Goal: Task Accomplishment & Management: Use online tool/utility

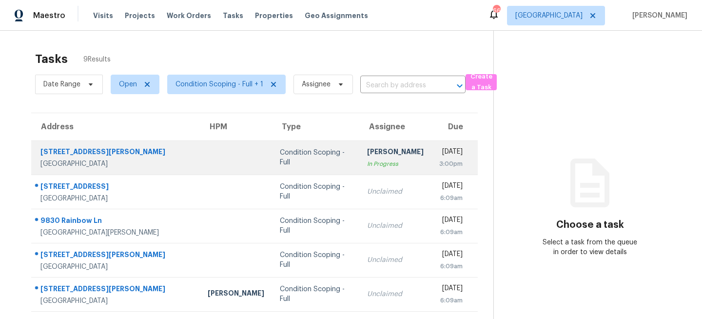
click at [272, 154] on td "Condition Scoping - Full" at bounding box center [315, 157] width 87 height 34
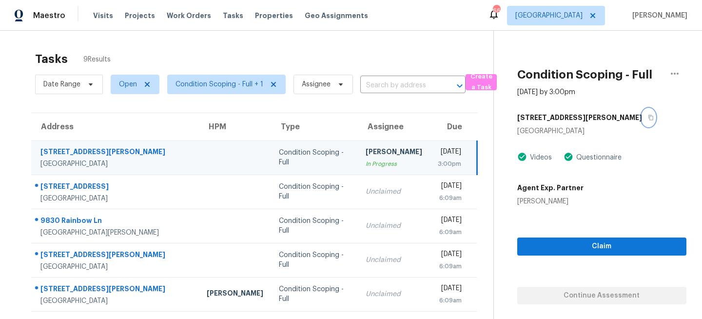
click at [648, 119] on icon "button" at bounding box center [651, 118] width 6 height 6
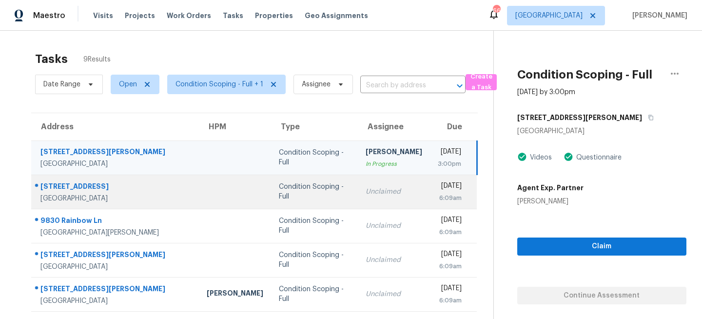
click at [301, 192] on div "Condition Scoping - Full" at bounding box center [314, 192] width 71 height 20
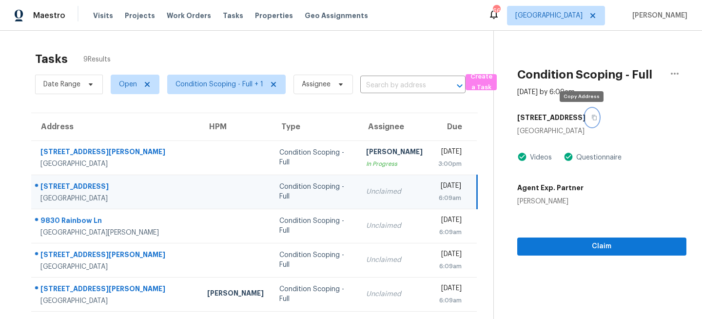
click at [592, 117] on icon "button" at bounding box center [594, 117] width 5 height 5
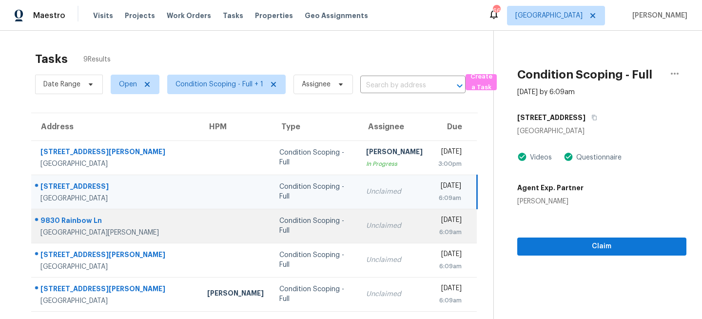
click at [300, 231] on td "Condition Scoping - Full" at bounding box center [315, 226] width 87 height 34
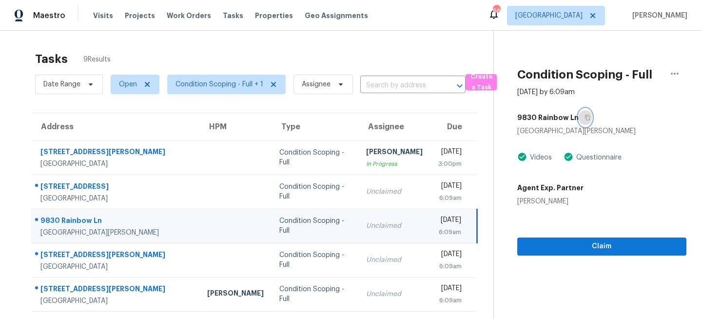
click at [585, 116] on icon "button" at bounding box center [587, 117] width 5 height 5
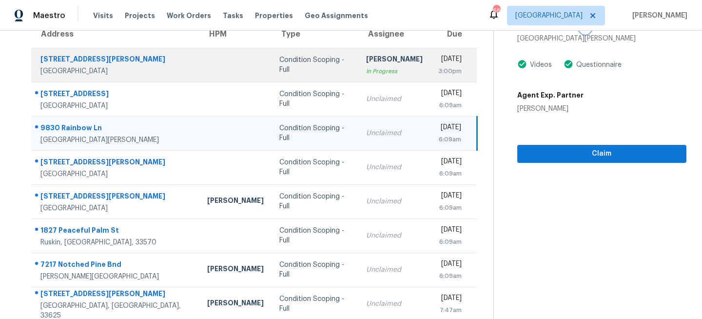
scroll to position [100, 0]
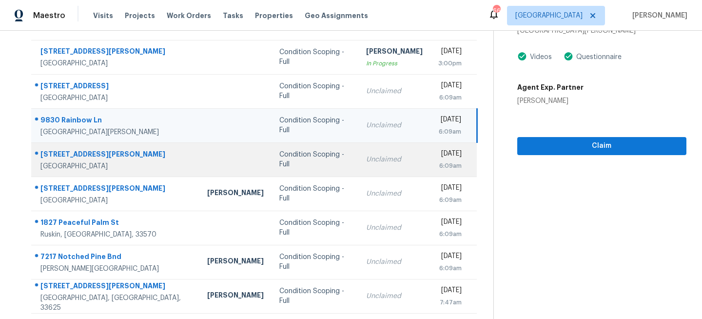
click at [358, 154] on td "Unclaimed" at bounding box center [394, 159] width 72 height 34
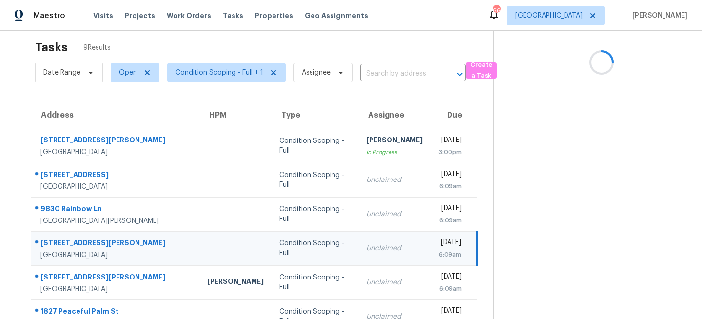
scroll to position [0, 0]
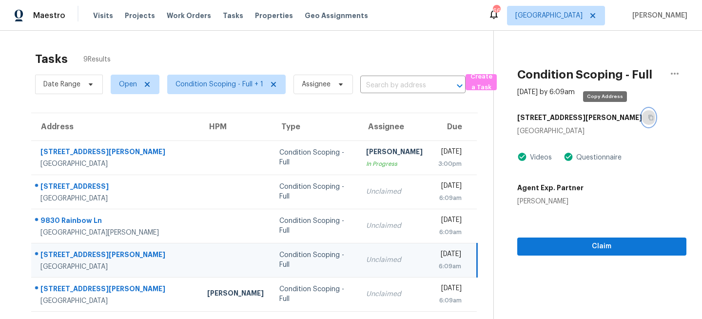
click at [648, 116] on icon "button" at bounding box center [651, 118] width 6 height 6
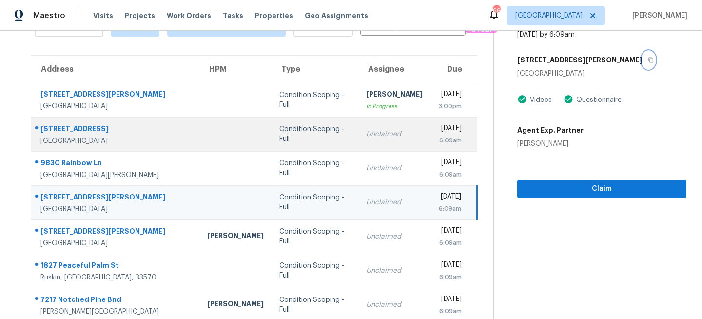
scroll to position [92, 0]
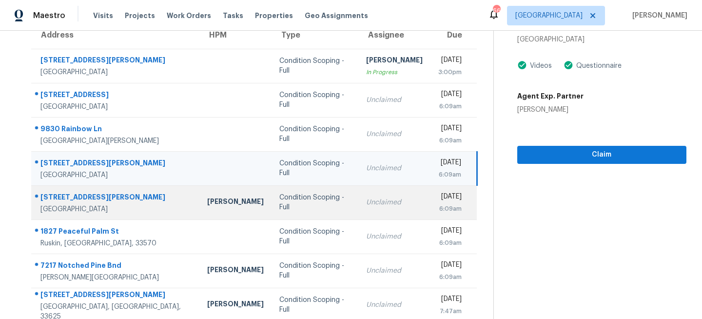
click at [300, 196] on td "Condition Scoping - Full" at bounding box center [315, 202] width 87 height 34
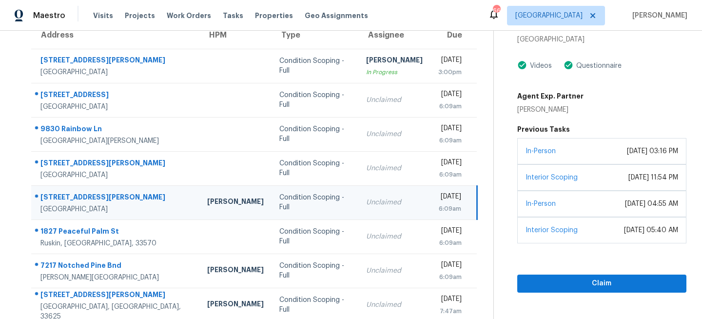
scroll to position [10, 0]
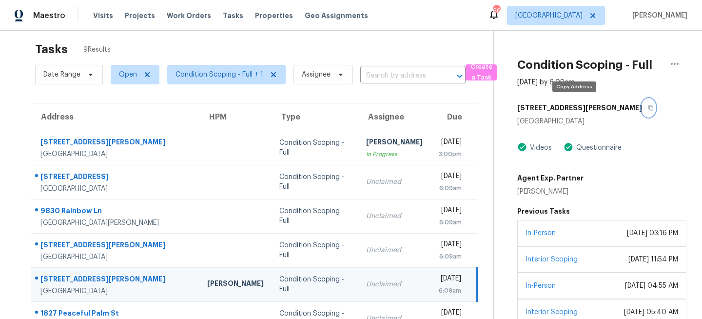
click at [648, 105] on icon "button" at bounding box center [651, 108] width 6 height 6
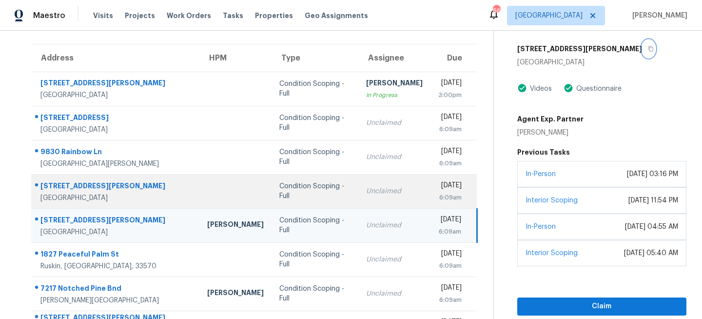
scroll to position [88, 0]
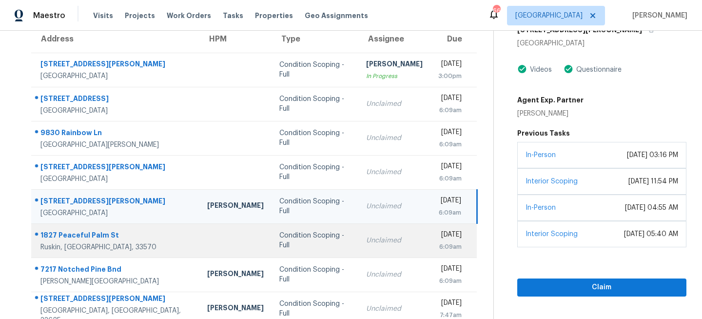
click at [358, 247] on td "Unclaimed" at bounding box center [394, 240] width 72 height 34
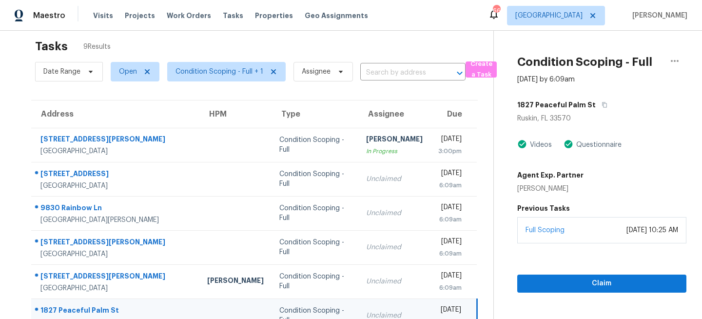
scroll to position [0, 0]
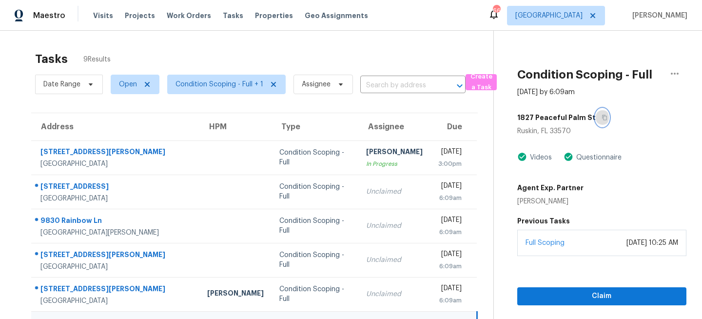
click at [596, 114] on button "button" at bounding box center [602, 118] width 13 height 18
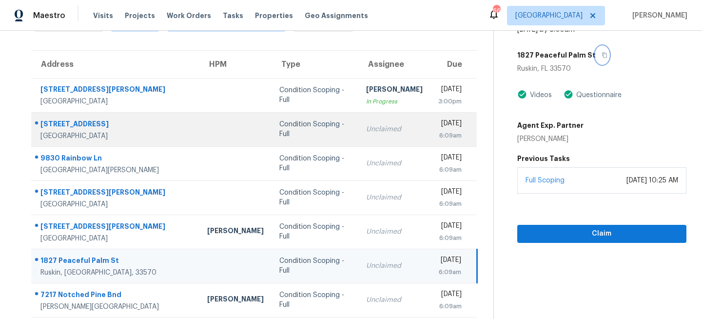
scroll to position [137, 0]
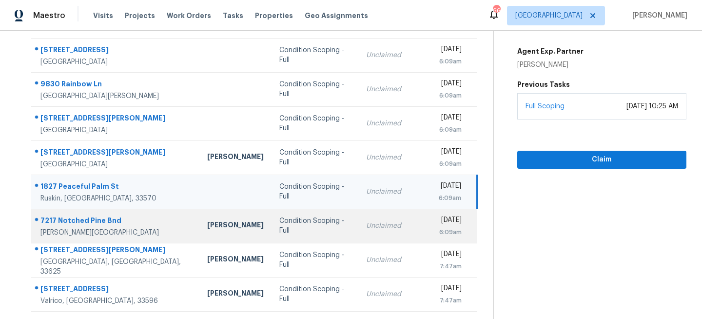
click at [358, 228] on td "Unclaimed" at bounding box center [394, 226] width 72 height 34
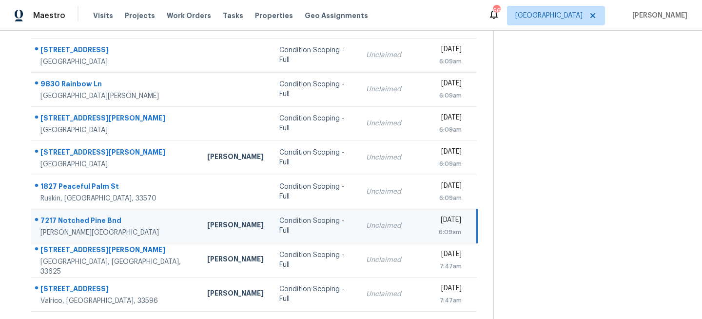
scroll to position [6, 0]
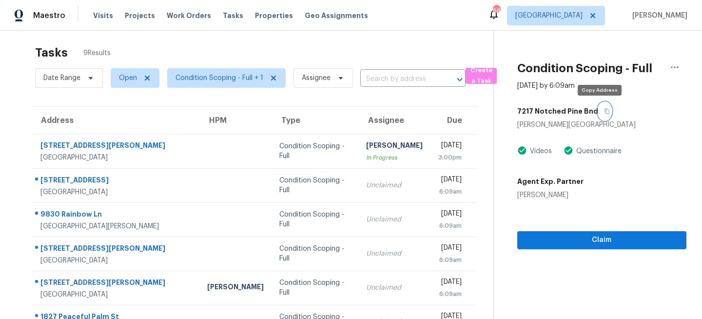
click at [604, 110] on icon "button" at bounding box center [607, 111] width 6 height 6
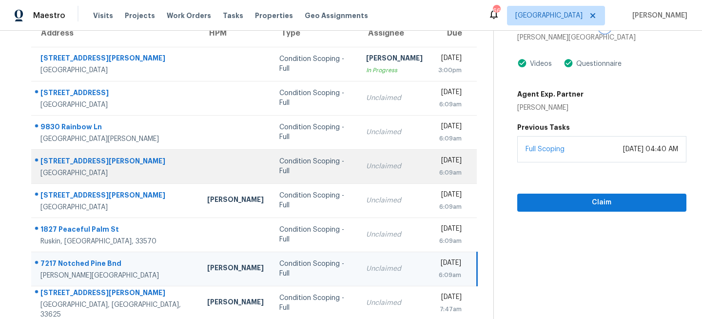
scroll to position [137, 0]
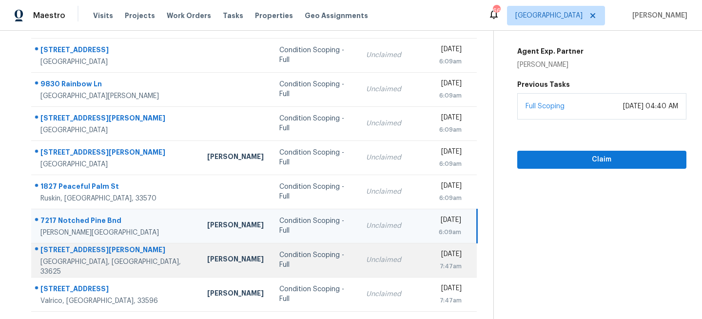
click at [366, 262] on div "Unclaimed" at bounding box center [394, 260] width 57 height 10
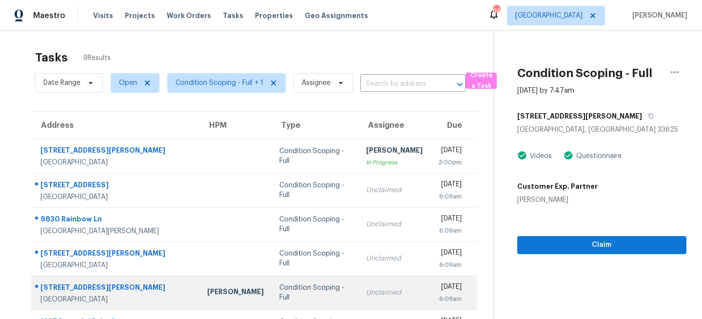
scroll to position [0, 0]
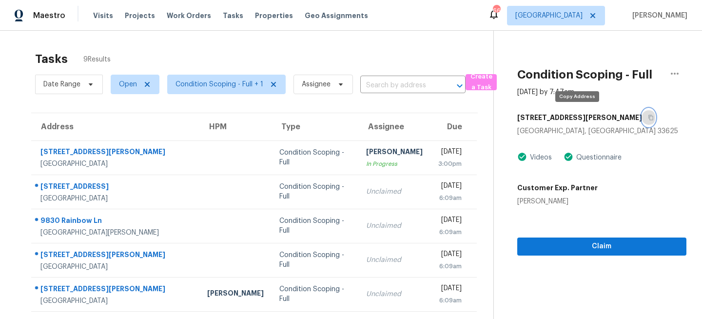
click at [648, 118] on icon "button" at bounding box center [651, 118] width 6 height 6
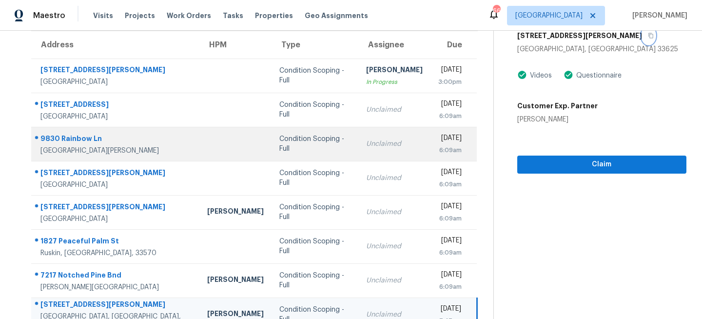
scroll to position [137, 0]
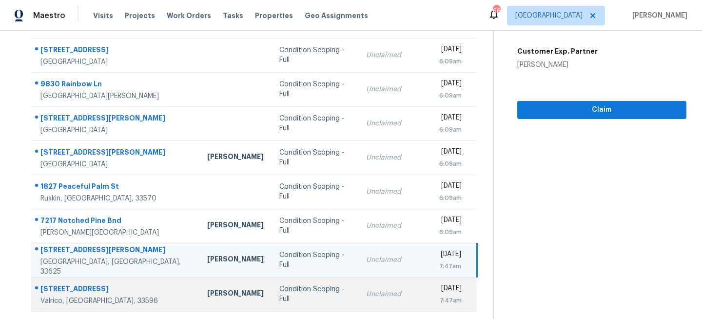
click at [366, 294] on div "Unclaimed" at bounding box center [394, 294] width 57 height 10
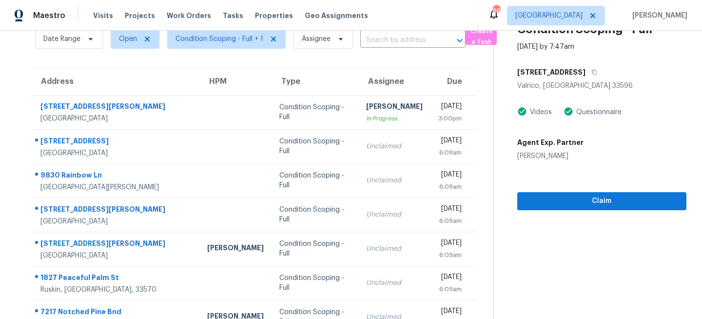
scroll to position [26, 0]
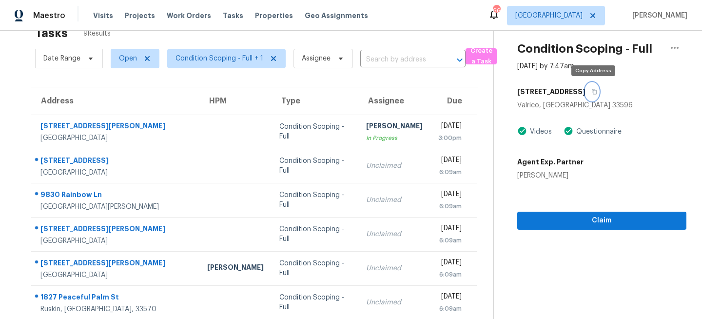
click at [594, 91] on icon "button" at bounding box center [594, 92] width 6 height 6
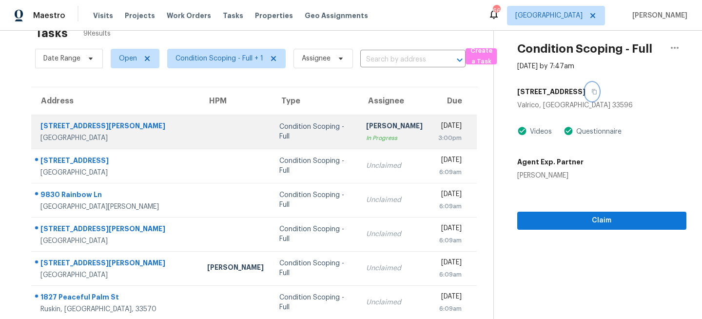
scroll to position [0, 0]
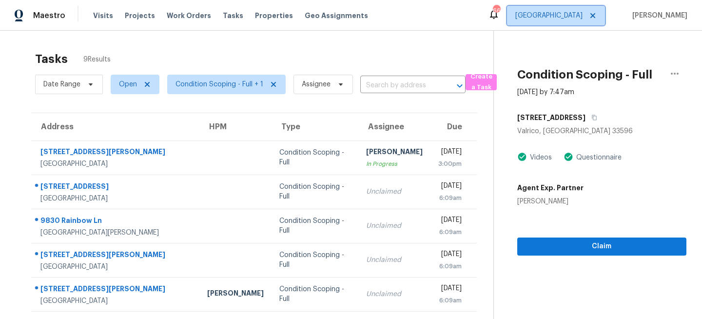
click at [583, 14] on span "Tampa" at bounding box center [548, 16] width 67 height 10
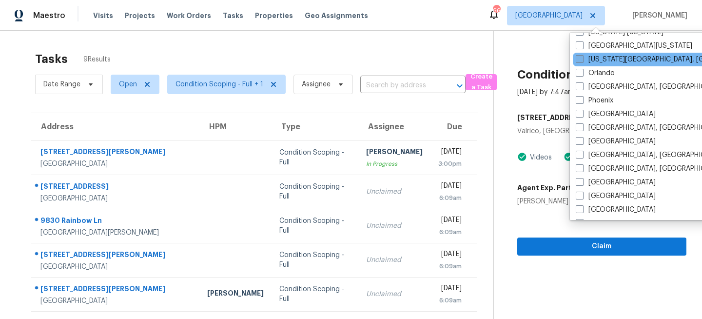
scroll to position [515, 0]
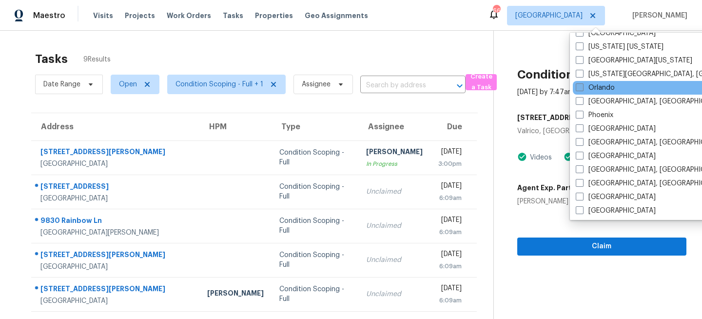
click at [590, 83] on label "Orlando" at bounding box center [595, 88] width 39 height 10
click at [582, 83] on input "Orlando" at bounding box center [579, 86] width 6 height 6
checkbox input "true"
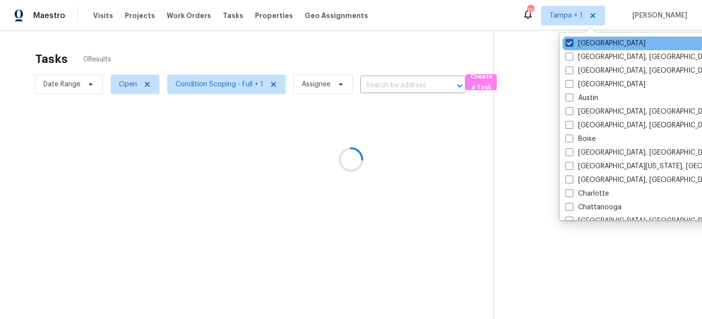
click at [583, 42] on label "Tampa" at bounding box center [606, 44] width 80 height 10
click at [572, 42] on input "Tampa" at bounding box center [569, 42] width 6 height 6
checkbox input "false"
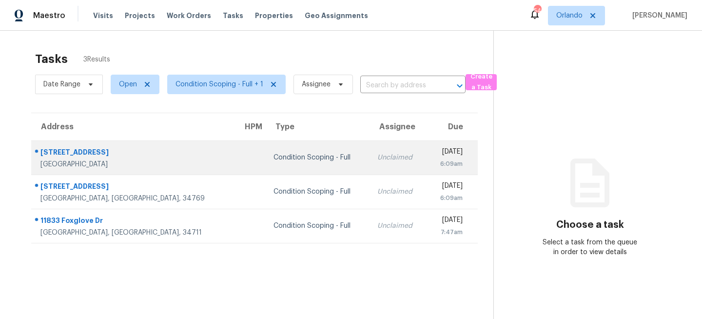
click at [274, 160] on div "Condition Scoping - Full" at bounding box center [318, 158] width 88 height 10
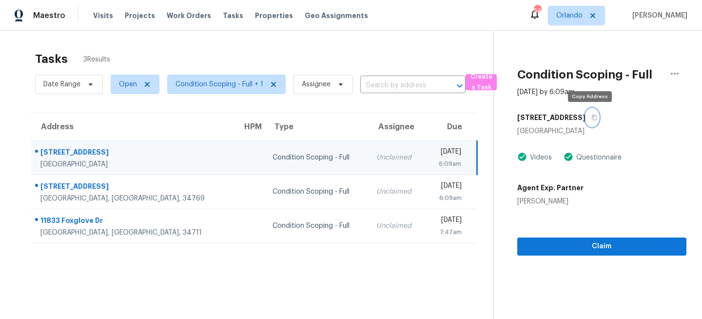
click at [592, 115] on icon "button" at bounding box center [594, 117] width 5 height 5
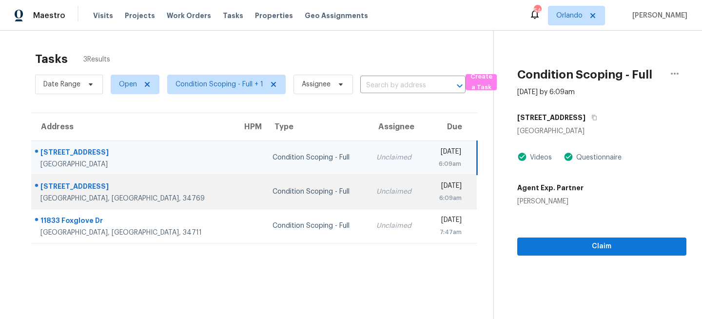
click at [425, 191] on td "Thu, Aug 28th 2025 6:09am" at bounding box center [451, 192] width 52 height 34
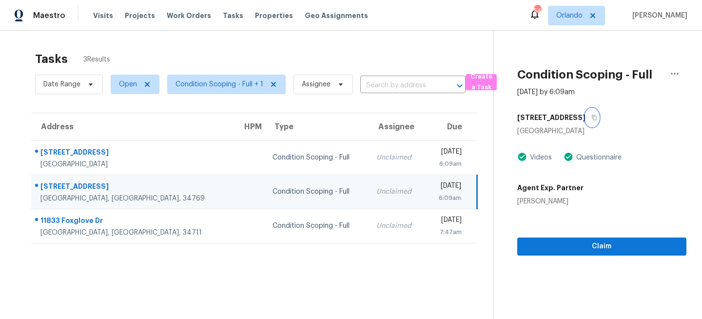
click at [591, 117] on icon "button" at bounding box center [594, 118] width 6 height 6
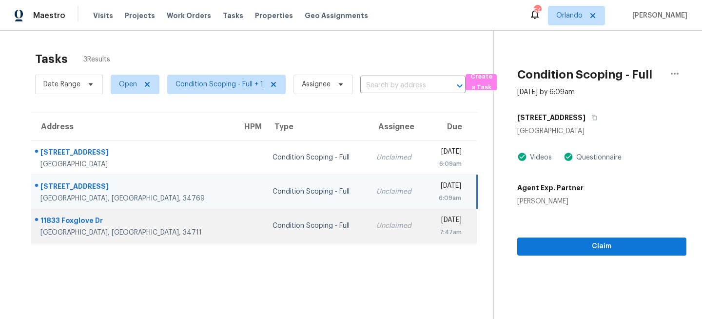
click at [369, 233] on td "Unclaimed" at bounding box center [397, 226] width 57 height 34
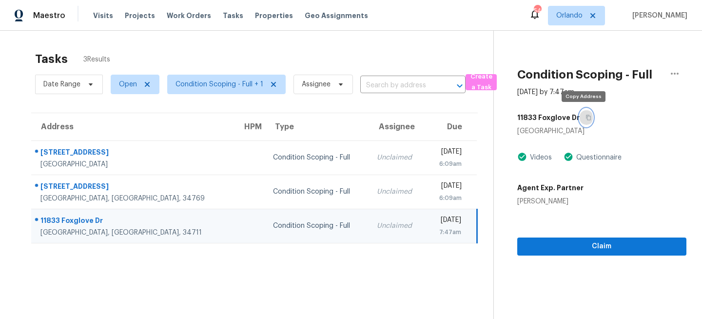
click at [586, 118] on icon "button" at bounding box center [589, 118] width 6 height 6
click at [577, 13] on span "Orlando" at bounding box center [569, 16] width 26 height 10
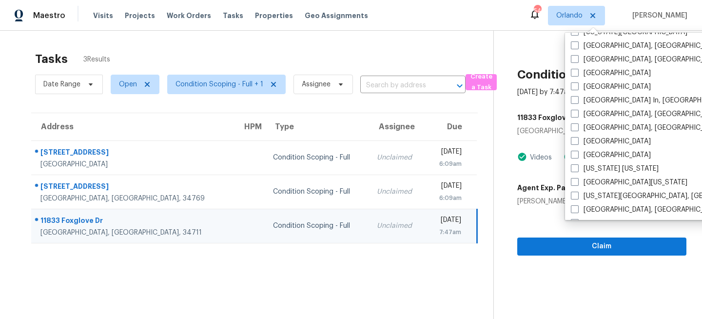
scroll to position [394, 0]
click at [589, 126] on label "Miami, FL" at bounding box center [646, 127] width 151 height 10
click at [577, 126] on input "Miami, FL" at bounding box center [574, 125] width 6 height 6
checkbox input "true"
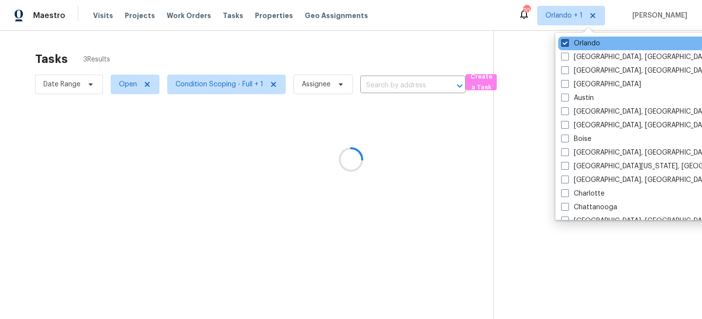
click at [579, 43] on label "Orlando" at bounding box center [580, 44] width 39 height 10
click at [568, 43] on input "Orlando" at bounding box center [564, 42] width 6 height 6
checkbox input "false"
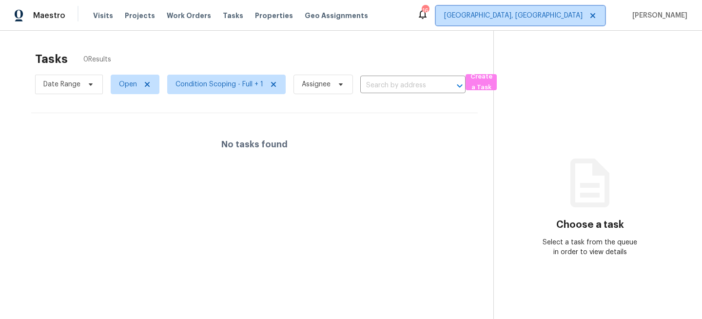
click at [580, 14] on span "[GEOGRAPHIC_DATA], [GEOGRAPHIC_DATA]" at bounding box center [513, 16] width 138 height 10
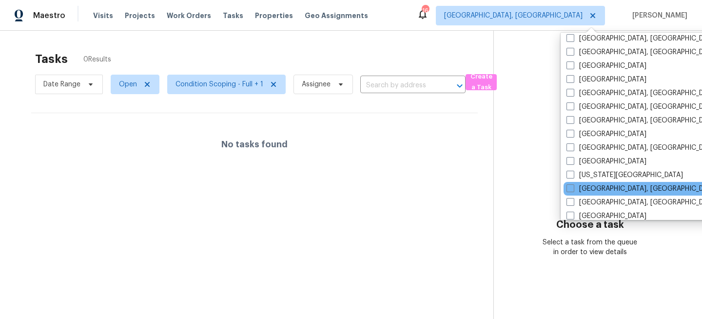
scroll to position [256, 0]
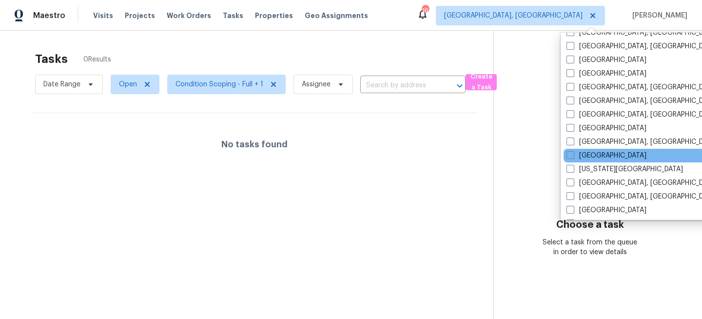
click at [577, 150] on div "[GEOGRAPHIC_DATA]" at bounding box center [662, 156] width 197 height 14
click at [577, 152] on label "[GEOGRAPHIC_DATA]" at bounding box center [607, 156] width 80 height 10
click at [573, 152] on input "Jacksonville" at bounding box center [570, 154] width 6 height 6
checkbox input "true"
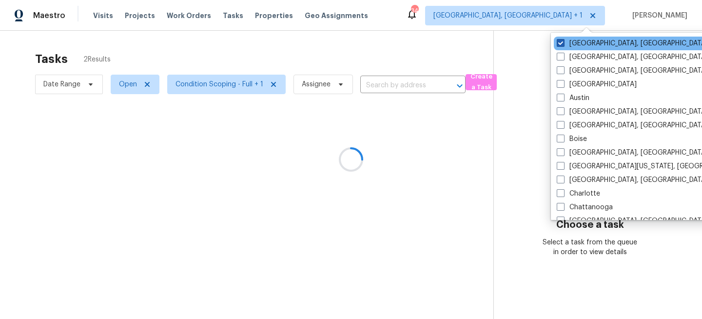
click at [573, 42] on label "Miami, FL" at bounding box center [632, 44] width 151 height 10
click at [563, 42] on input "Miami, FL" at bounding box center [560, 42] width 6 height 6
checkbox input "false"
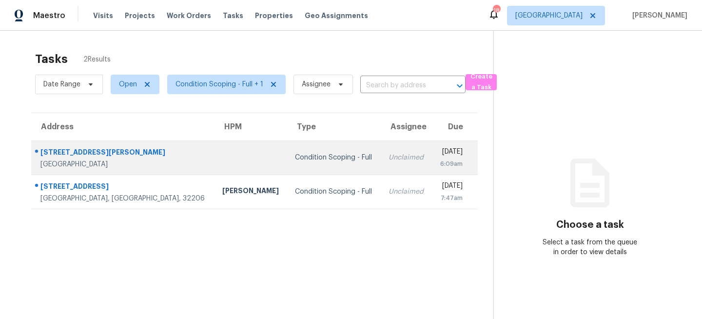
click at [287, 165] on td "Condition Scoping - Full" at bounding box center [334, 157] width 94 height 34
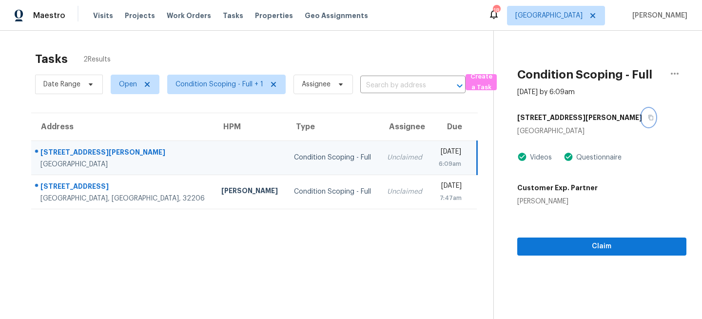
click at [648, 115] on icon "button" at bounding box center [651, 118] width 6 height 6
click at [302, 218] on section "Tasks 2 Results Date Range Open Condition Scoping - Full + 1 Assignee ​ Create …" at bounding box center [255, 197] width 478 height 303
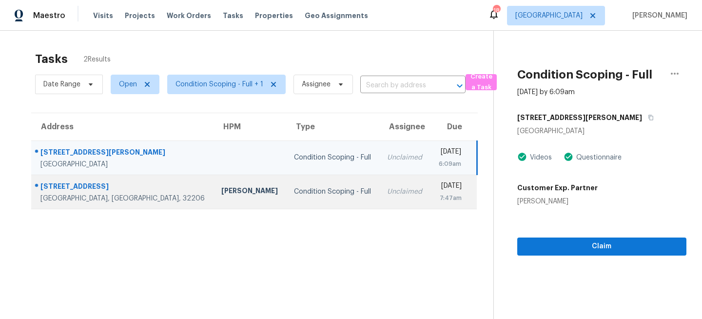
click at [379, 185] on td "Unclaimed" at bounding box center [404, 192] width 51 height 34
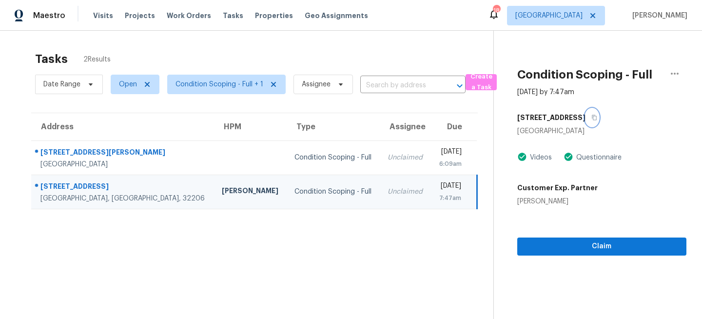
click at [591, 115] on icon "button" at bounding box center [594, 118] width 6 height 6
click at [97, 12] on span "Visits" at bounding box center [103, 16] width 20 height 10
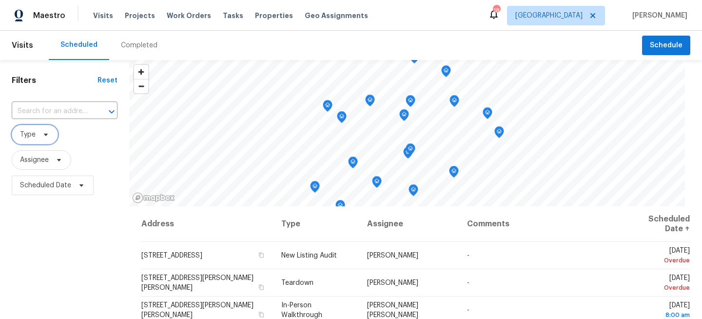
click at [41, 130] on span "Type" at bounding box center [35, 135] width 46 height 20
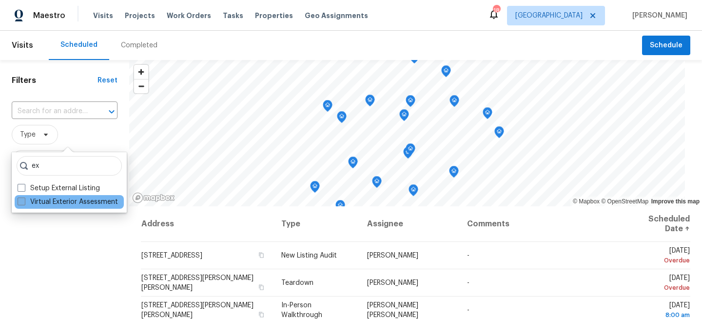
type input "ex"
click at [46, 201] on label "Virtual Exterior Assessment" at bounding box center [68, 202] width 100 height 10
click at [24, 201] on input "Virtual Exterior Assessment" at bounding box center [21, 200] width 6 height 6
checkbox input "true"
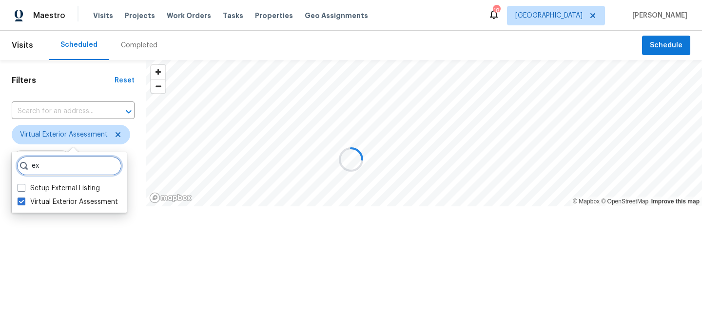
click at [59, 163] on input "ex" at bounding box center [69, 166] width 105 height 20
type input "e"
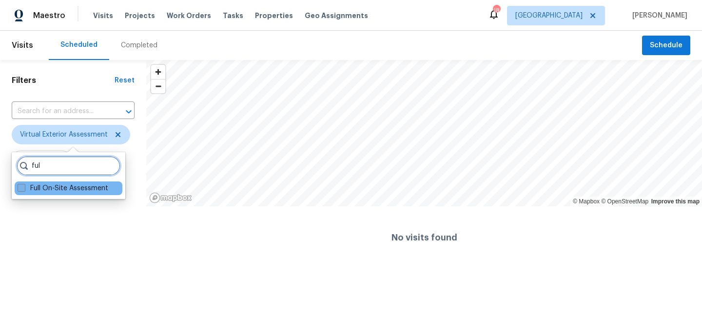
type input "ful"
click at [34, 187] on label "Full On-Site Assessment" at bounding box center [63, 188] width 91 height 10
click at [24, 187] on input "Full On-Site Assessment" at bounding box center [21, 186] width 6 height 6
checkbox input "true"
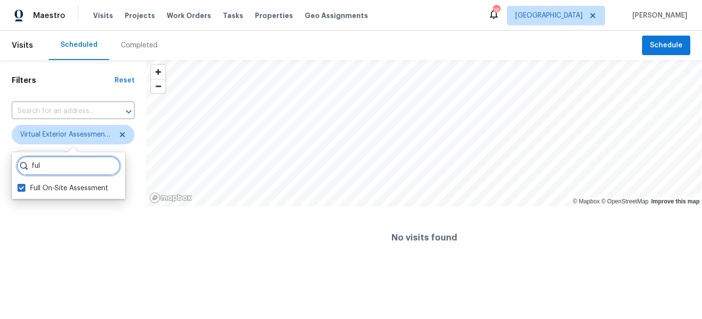
click at [47, 164] on input "ful" at bounding box center [69, 166] width 104 height 20
type input "f"
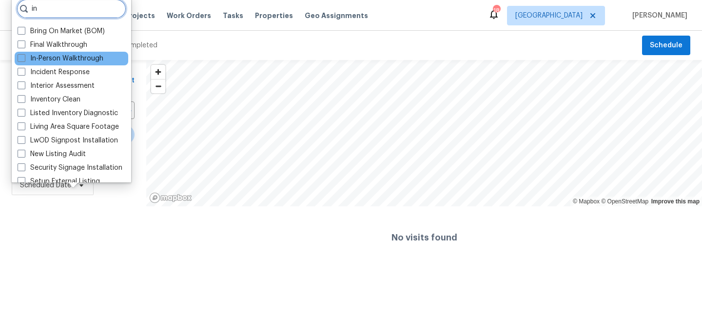
type input "in"
click at [46, 64] on div "In-Person Walkthrough" at bounding box center [72, 59] width 114 height 14
click at [46, 61] on label "In-Person Walkthrough" at bounding box center [61, 59] width 86 height 10
click at [24, 60] on input "In-Person Walkthrough" at bounding box center [21, 57] width 6 height 6
checkbox input "true"
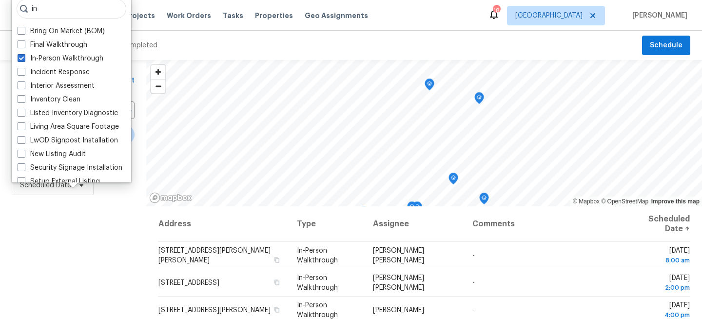
click at [71, 216] on div "Filters Reset ​ Virtual Exterior Assessment + 2 Assignee Scheduled Date" at bounding box center [73, 260] width 146 height 401
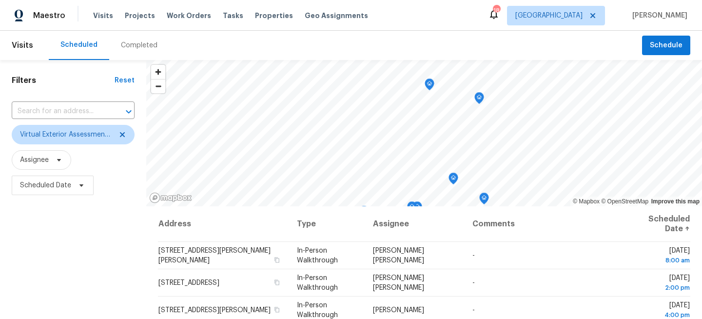
click at [82, 228] on div "Filters Reset ​ Virtual Exterior Assessment + 2 Assignee Scheduled Date" at bounding box center [73, 260] width 146 height 401
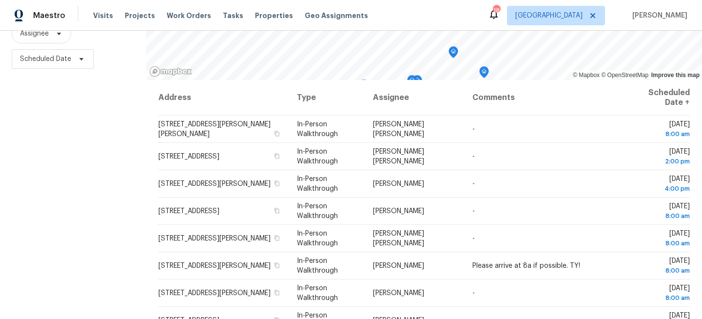
scroll to position [142, 0]
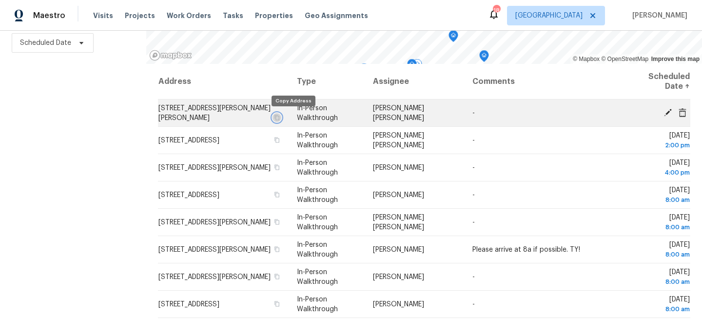
click at [280, 115] on icon "button" at bounding box center [277, 118] width 6 height 6
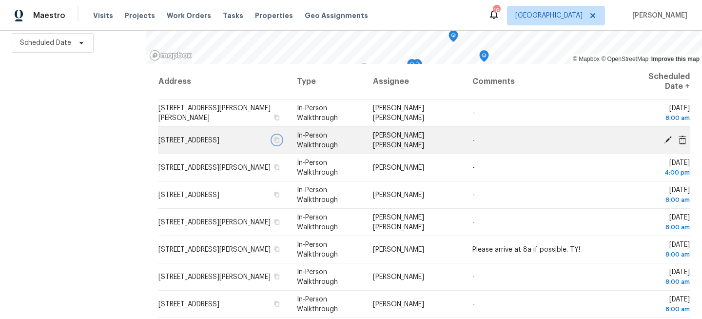
click at [280, 143] on icon "button" at bounding box center [277, 140] width 6 height 6
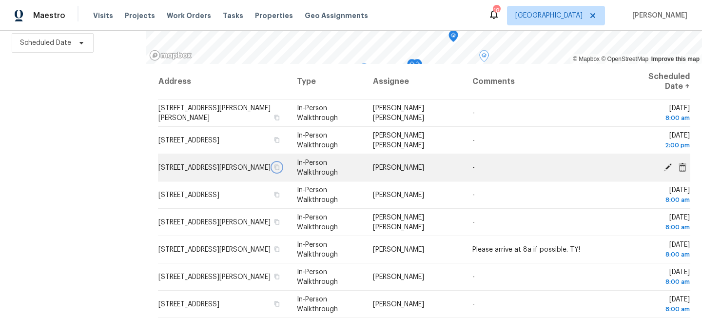
click at [280, 170] on icon "button" at bounding box center [277, 167] width 6 height 6
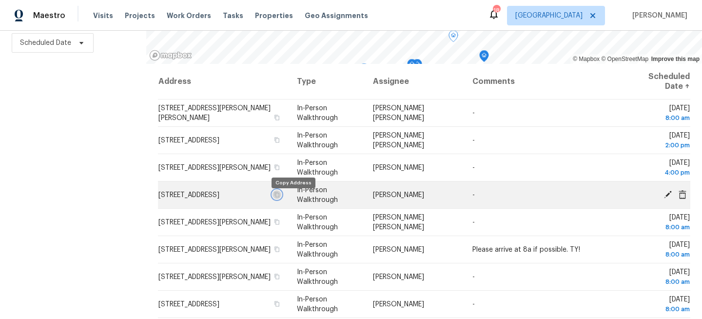
click at [281, 198] on button "button" at bounding box center [277, 194] width 9 height 9
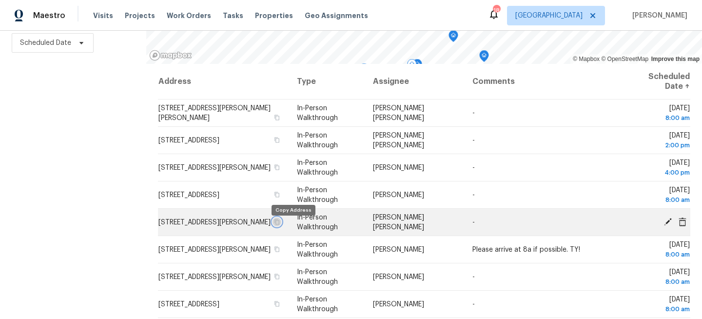
click at [280, 225] on icon "button" at bounding box center [277, 222] width 6 height 6
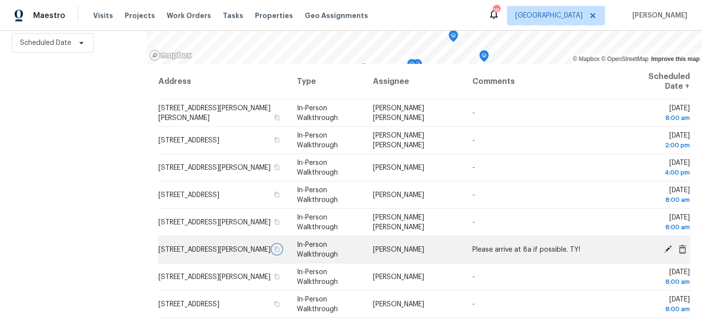
click at [281, 254] on button "button" at bounding box center [277, 249] width 9 height 9
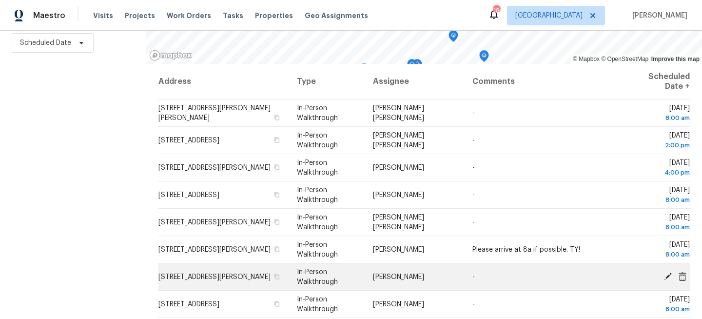
click at [289, 271] on td "[STREET_ADDRESS][PERSON_NAME]" at bounding box center [223, 276] width 131 height 27
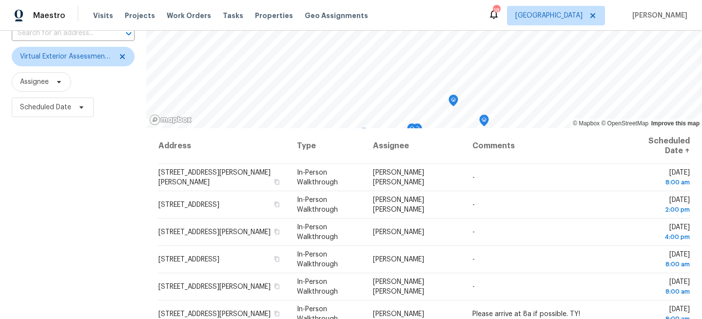
scroll to position [142, 0]
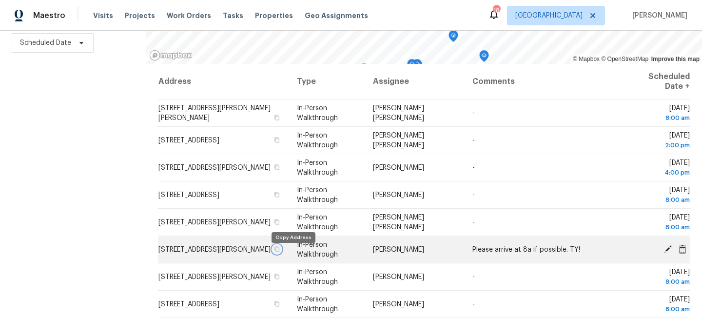
click at [280, 252] on icon "button" at bounding box center [277, 249] width 6 height 6
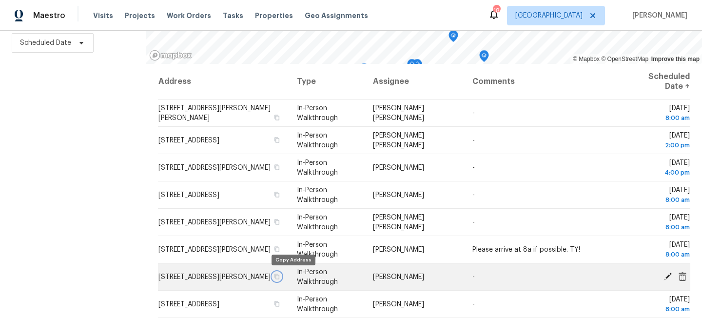
click at [280, 278] on icon "button" at bounding box center [277, 277] width 6 height 6
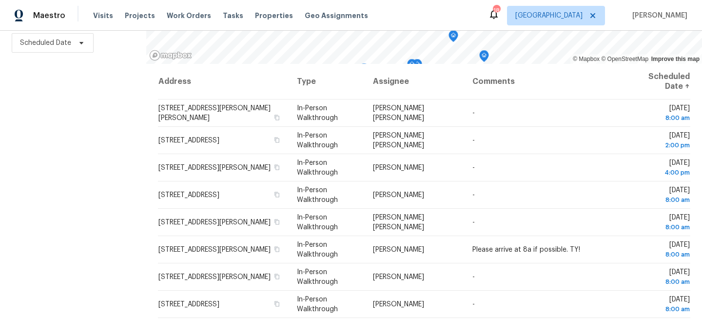
click at [107, 153] on div "Filters Reset ​ Virtual Exterior Assessment + 2 Assignee Scheduled Date" at bounding box center [73, 118] width 146 height 401
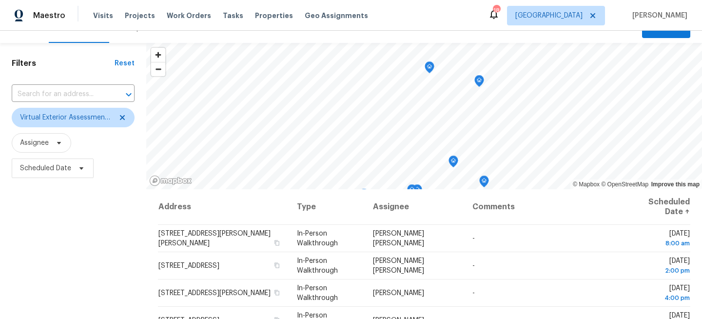
scroll to position [0, 0]
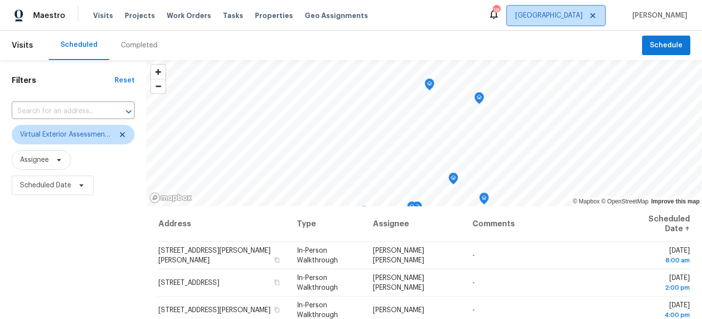
click at [566, 16] on span "[GEOGRAPHIC_DATA]" at bounding box center [548, 16] width 67 height 10
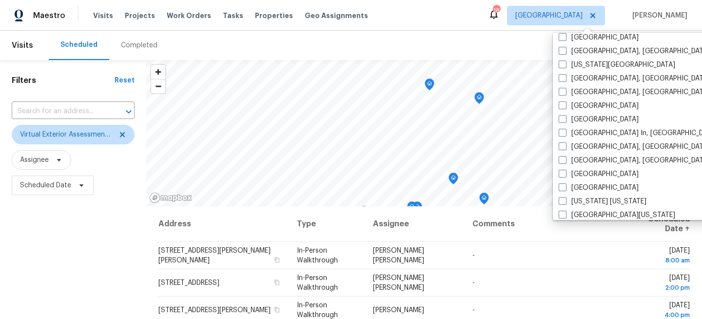
scroll to position [380, 0]
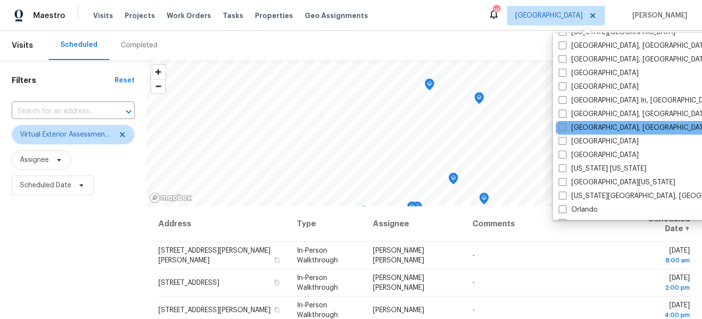
click at [568, 127] on label "[GEOGRAPHIC_DATA], [GEOGRAPHIC_DATA]" at bounding box center [634, 128] width 151 height 10
click at [565, 127] on input "[GEOGRAPHIC_DATA], [GEOGRAPHIC_DATA]" at bounding box center [562, 126] width 6 height 6
checkbox input "true"
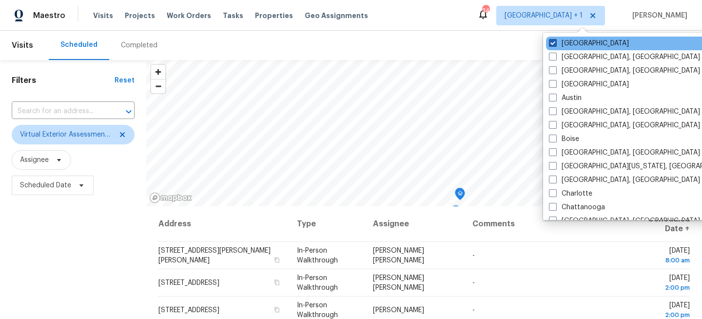
click at [573, 45] on label "[GEOGRAPHIC_DATA]" at bounding box center [589, 44] width 80 height 10
click at [555, 45] on input "[GEOGRAPHIC_DATA]" at bounding box center [552, 42] width 6 height 6
checkbox input "false"
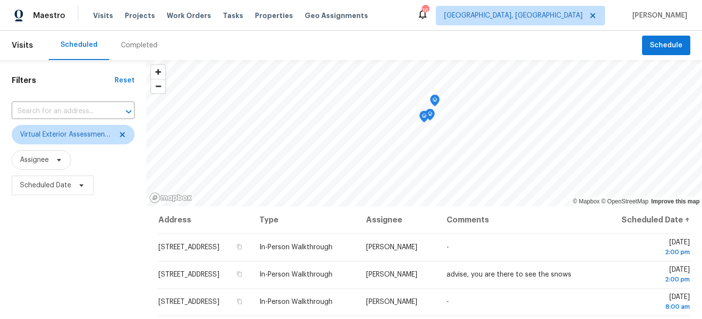
click at [70, 246] on div "Filters Reset ​ Virtual Exterior Assessment + 2 Assignee Scheduled Date" at bounding box center [73, 260] width 146 height 401
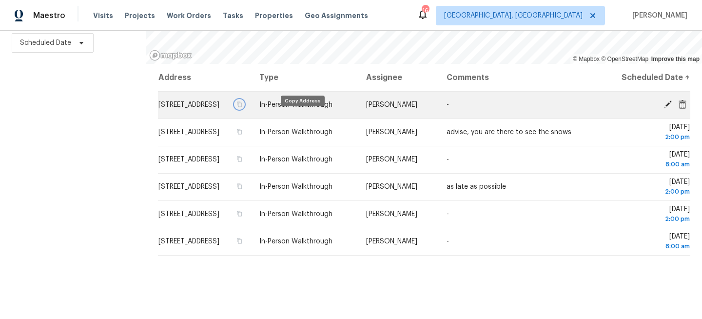
click at [242, 107] on icon "button" at bounding box center [239, 104] width 6 height 6
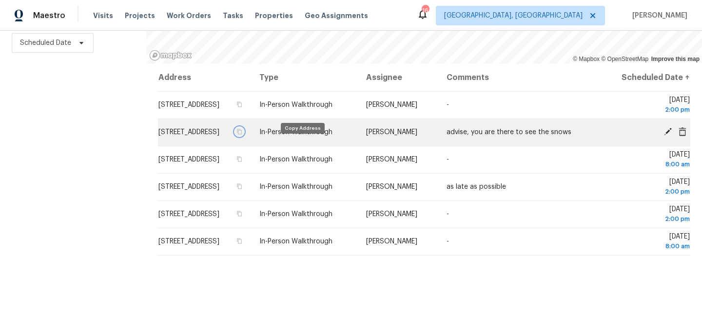
click at [242, 135] on icon "button" at bounding box center [239, 132] width 6 height 6
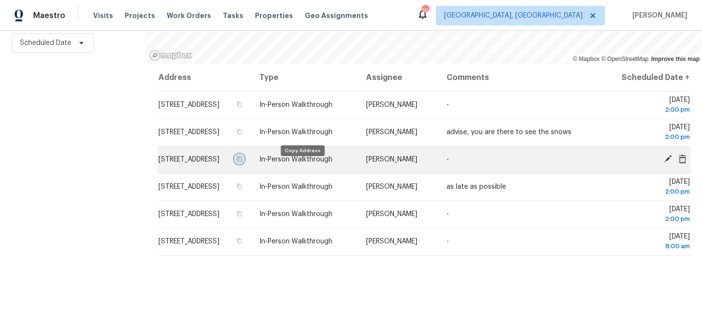
click at [242, 162] on icon "button" at bounding box center [239, 159] width 6 height 6
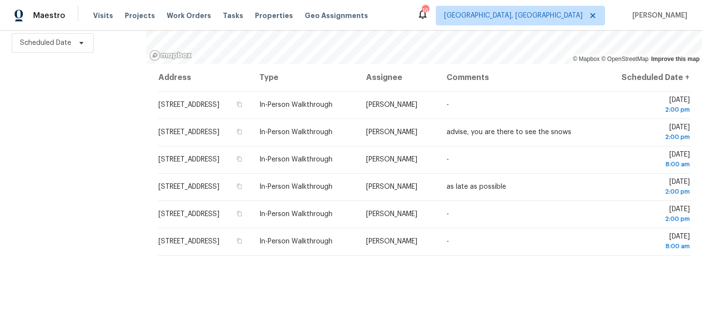
click at [67, 148] on div "Filters Reset ​ Virtual Exterior Assessment + 2 Assignee Scheduled Date" at bounding box center [73, 118] width 146 height 401
click at [99, 163] on div "Filters Reset ​ Virtual Exterior Assessment + 2 Assignee Scheduled Date" at bounding box center [73, 118] width 146 height 401
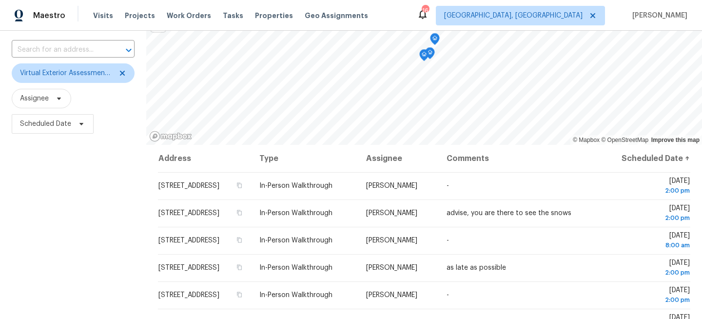
scroll to position [0, 0]
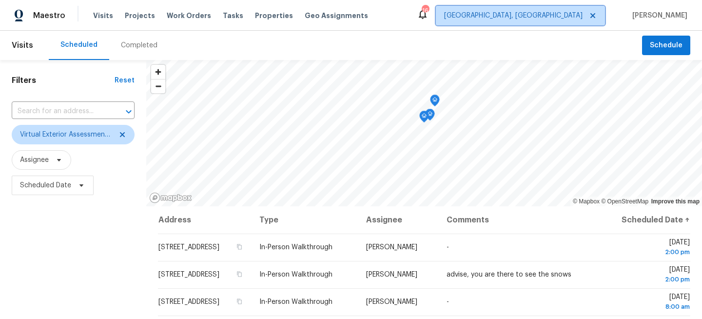
click at [571, 14] on span "[GEOGRAPHIC_DATA], [GEOGRAPHIC_DATA]" at bounding box center [513, 16] width 138 height 10
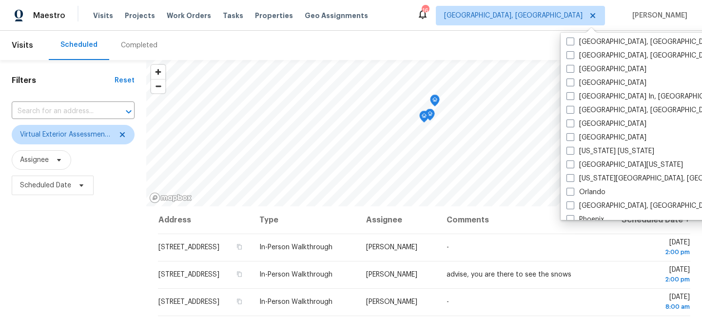
scroll to position [399, 0]
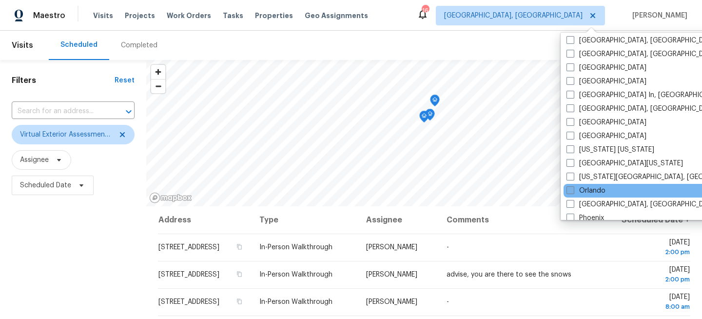
click at [584, 188] on label "Orlando" at bounding box center [586, 191] width 39 height 10
click at [573, 188] on input "Orlando" at bounding box center [570, 189] width 6 height 6
checkbox input "true"
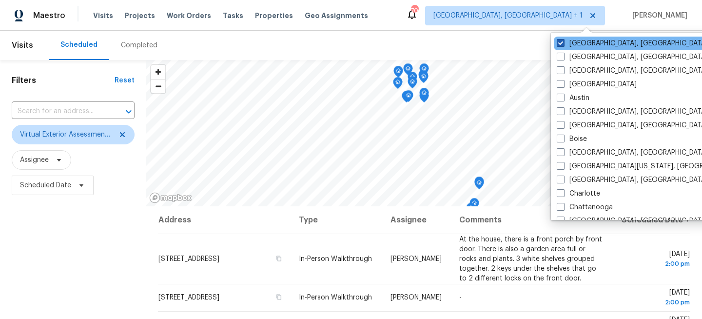
click at [574, 40] on label "[GEOGRAPHIC_DATA], [GEOGRAPHIC_DATA]" at bounding box center [632, 44] width 151 height 10
click at [563, 40] on input "[GEOGRAPHIC_DATA], [GEOGRAPHIC_DATA]" at bounding box center [560, 42] width 6 height 6
checkbox input "false"
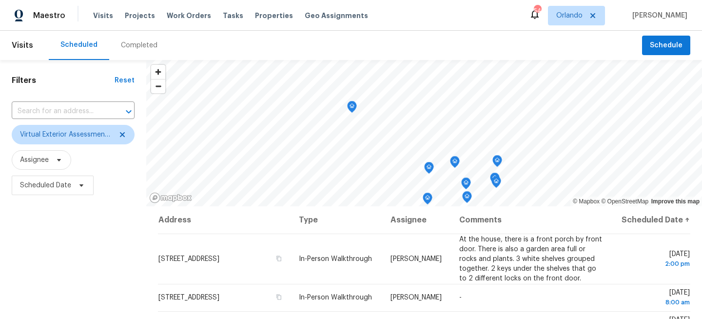
click at [85, 224] on div "Filters Reset ​ Virtual Exterior Assessment + 2 Assignee Scheduled Date" at bounding box center [73, 260] width 146 height 401
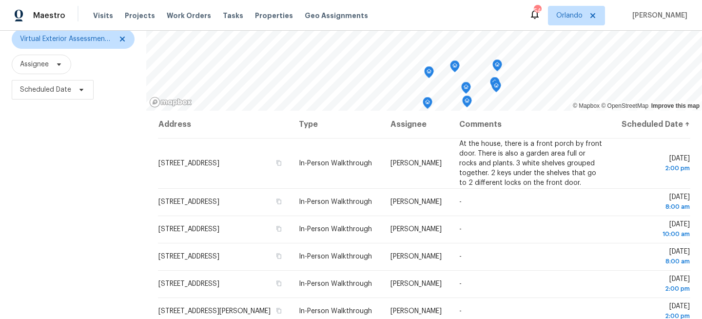
scroll to position [142, 0]
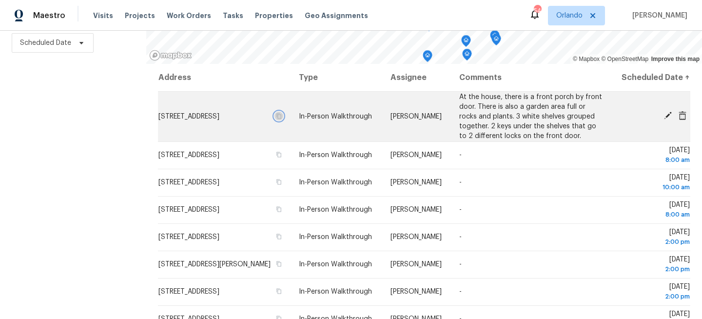
click at [282, 119] on icon "button" at bounding box center [279, 116] width 6 height 6
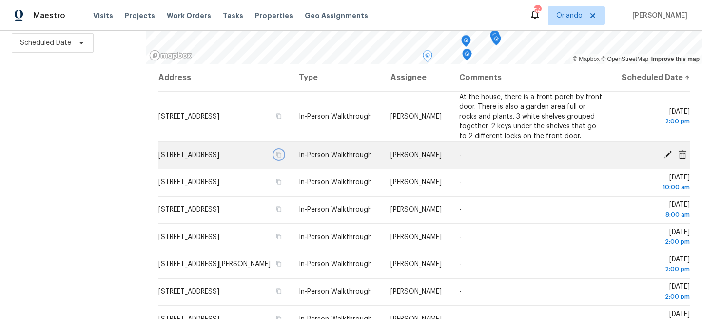
click at [282, 157] on icon "button" at bounding box center [279, 155] width 6 height 6
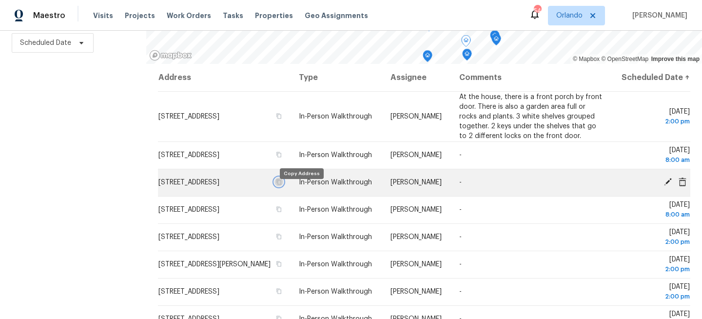
click at [282, 185] on icon "button" at bounding box center [279, 182] width 6 height 6
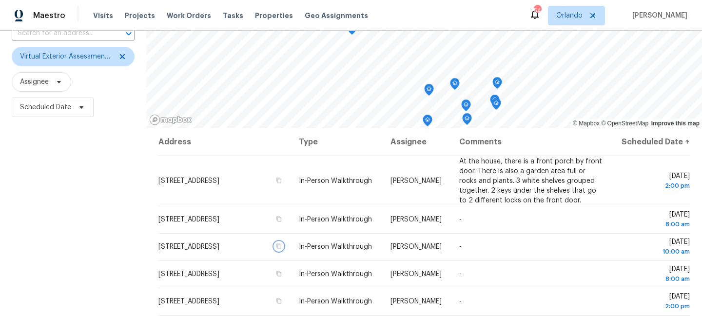
scroll to position [0, 0]
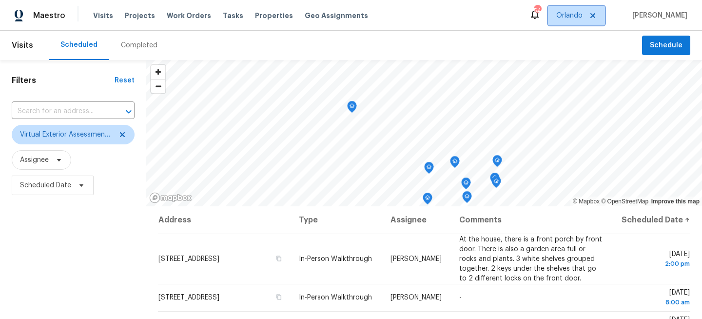
click at [583, 15] on span "Orlando" at bounding box center [569, 16] width 26 height 10
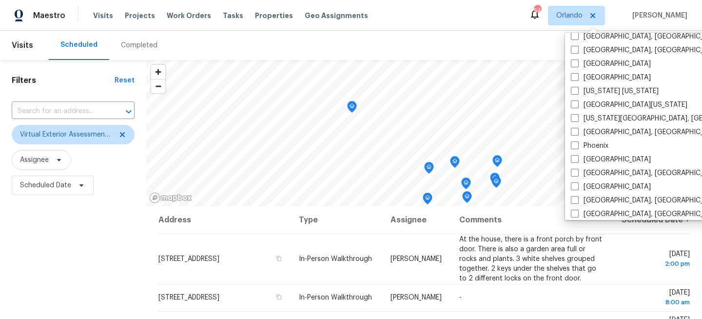
scroll to position [653, 0]
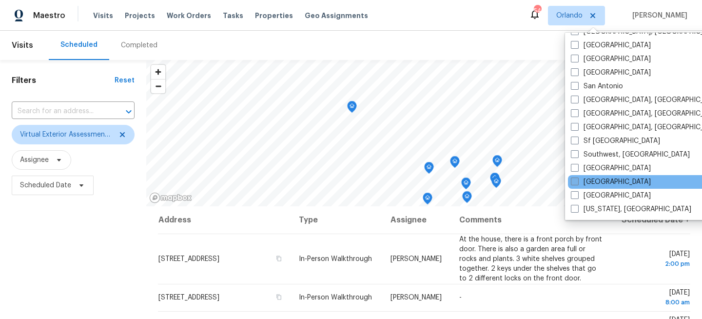
click at [582, 183] on label "[GEOGRAPHIC_DATA]" at bounding box center [611, 182] width 80 height 10
click at [577, 183] on input "[GEOGRAPHIC_DATA]" at bounding box center [574, 180] width 6 height 6
checkbox input "true"
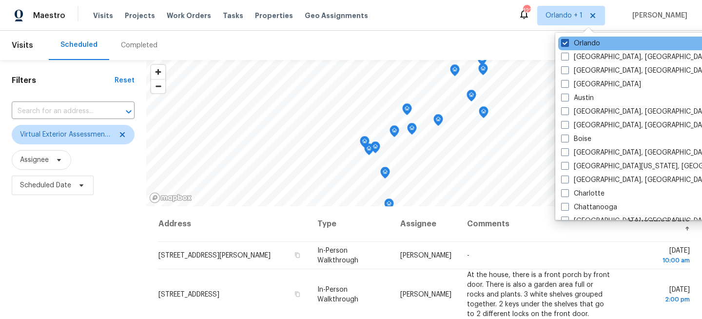
click at [589, 42] on label "Orlando" at bounding box center [580, 44] width 39 height 10
click at [568, 42] on input "Orlando" at bounding box center [564, 42] width 6 height 6
checkbox input "false"
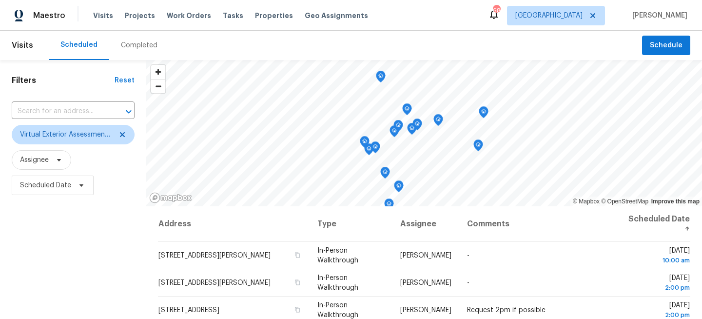
click at [97, 207] on div "Filters Reset ​ Virtual Exterior Assessment + 2 Assignee Scheduled Date" at bounding box center [73, 260] width 146 height 401
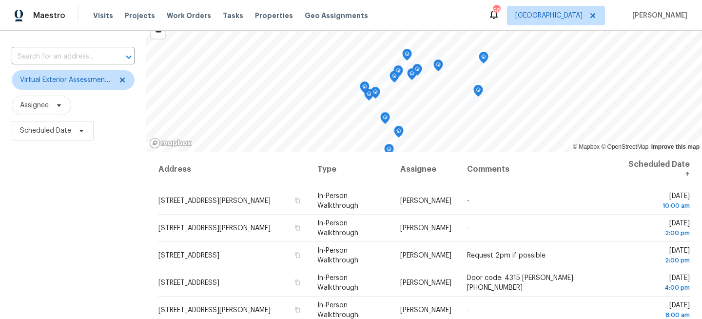
scroll to position [142, 0]
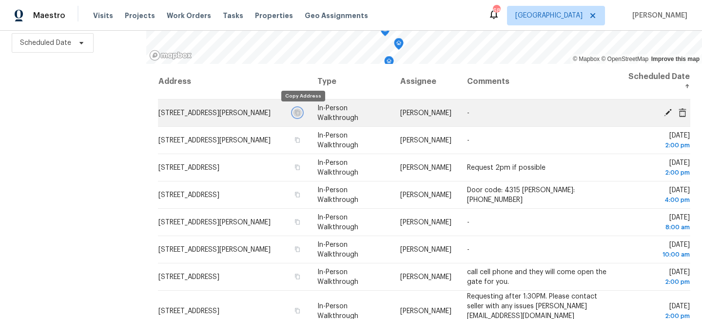
click at [300, 111] on icon "button" at bounding box center [298, 113] width 6 height 6
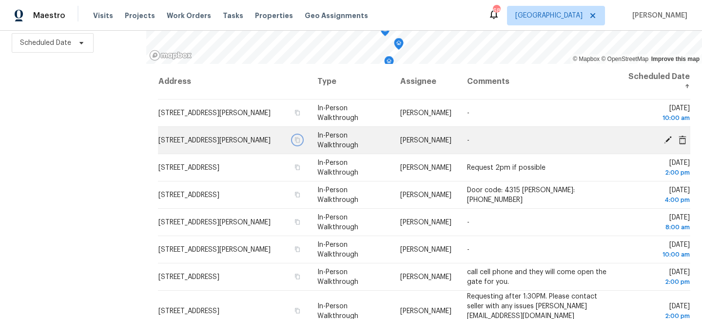
click at [300, 138] on icon "button" at bounding box center [297, 139] width 5 height 5
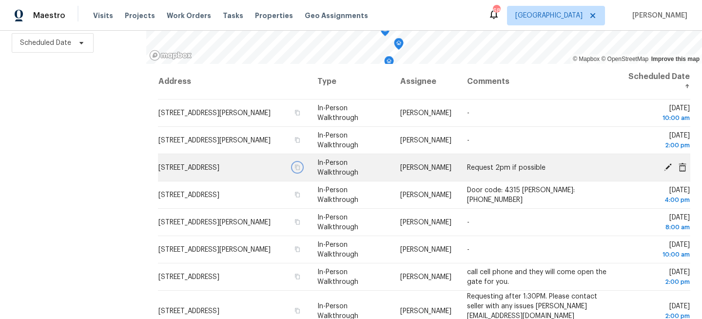
click at [300, 168] on icon "button" at bounding box center [298, 167] width 6 height 6
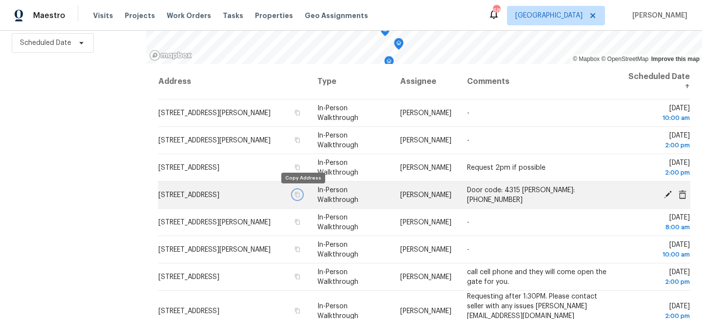
click at [300, 195] on icon "button" at bounding box center [298, 195] width 6 height 6
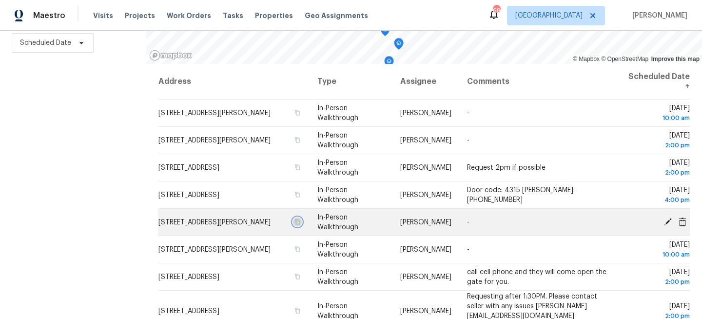
click at [300, 225] on icon "button" at bounding box center [298, 222] width 6 height 6
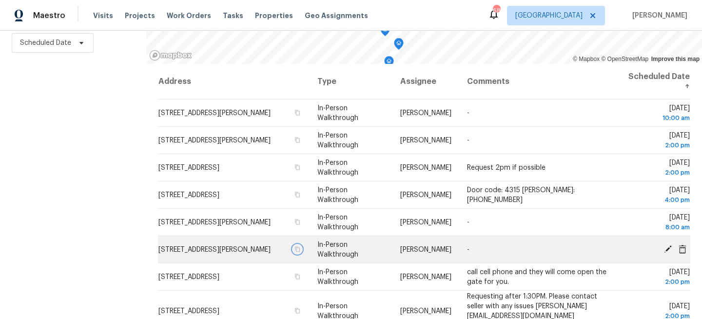
click at [300, 249] on icon "button" at bounding box center [297, 248] width 5 height 5
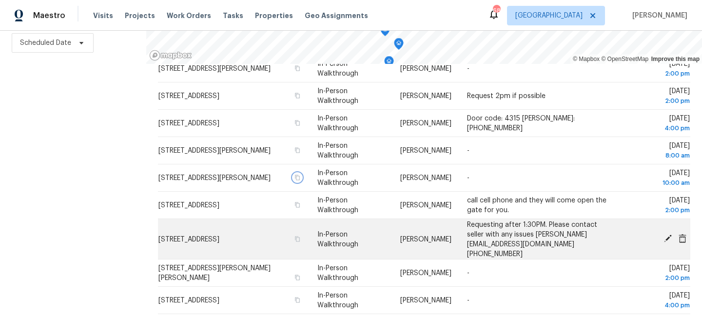
scroll to position [85, 0]
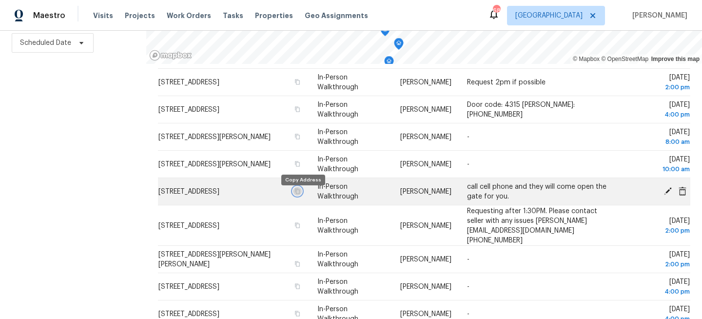
click at [300, 194] on icon "button" at bounding box center [298, 191] width 6 height 6
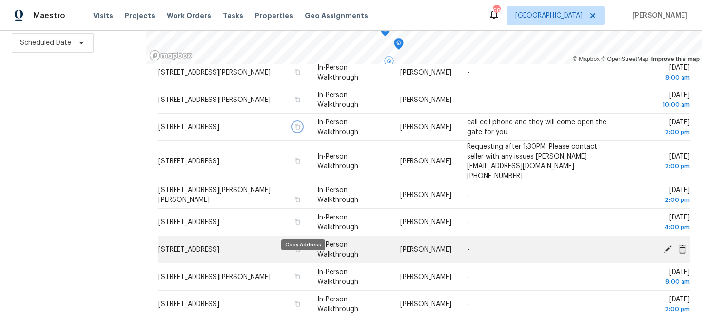
scroll to position [162, 0]
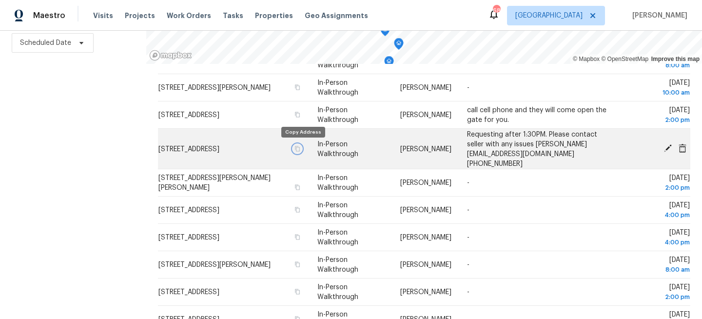
click at [300, 148] on icon "button" at bounding box center [297, 148] width 5 height 5
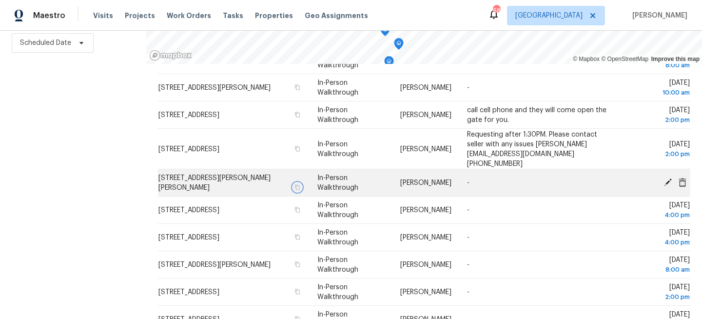
click at [300, 184] on icon "button" at bounding box center [298, 187] width 6 height 6
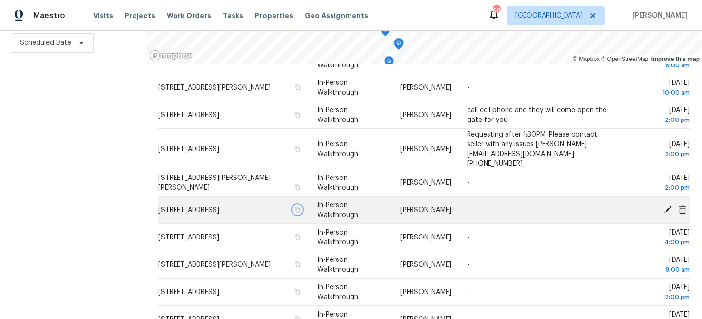
click at [300, 207] on icon "button" at bounding box center [298, 210] width 6 height 6
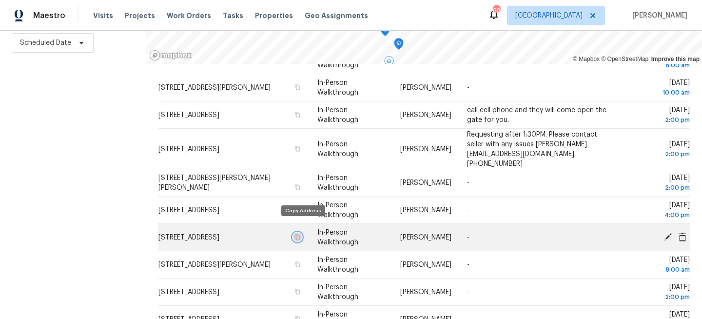
click at [302, 233] on button "button" at bounding box center [297, 237] width 9 height 9
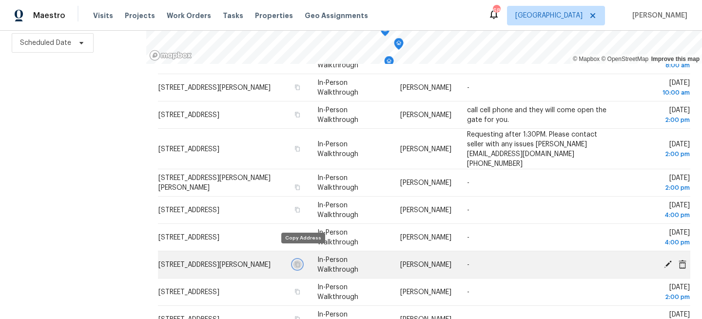
click at [300, 261] on icon "button" at bounding box center [297, 263] width 5 height 5
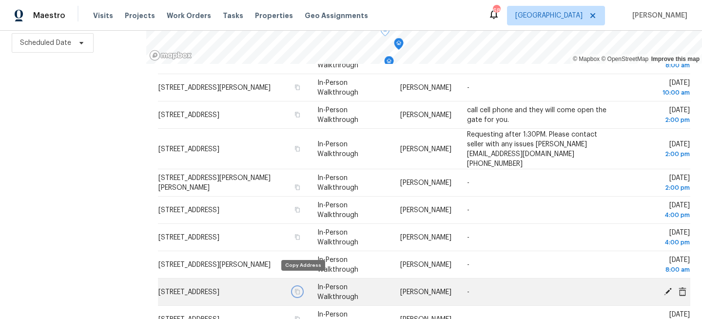
click at [300, 289] on icon "button" at bounding box center [298, 292] width 6 height 6
